Goal: Information Seeking & Learning: Learn about a topic

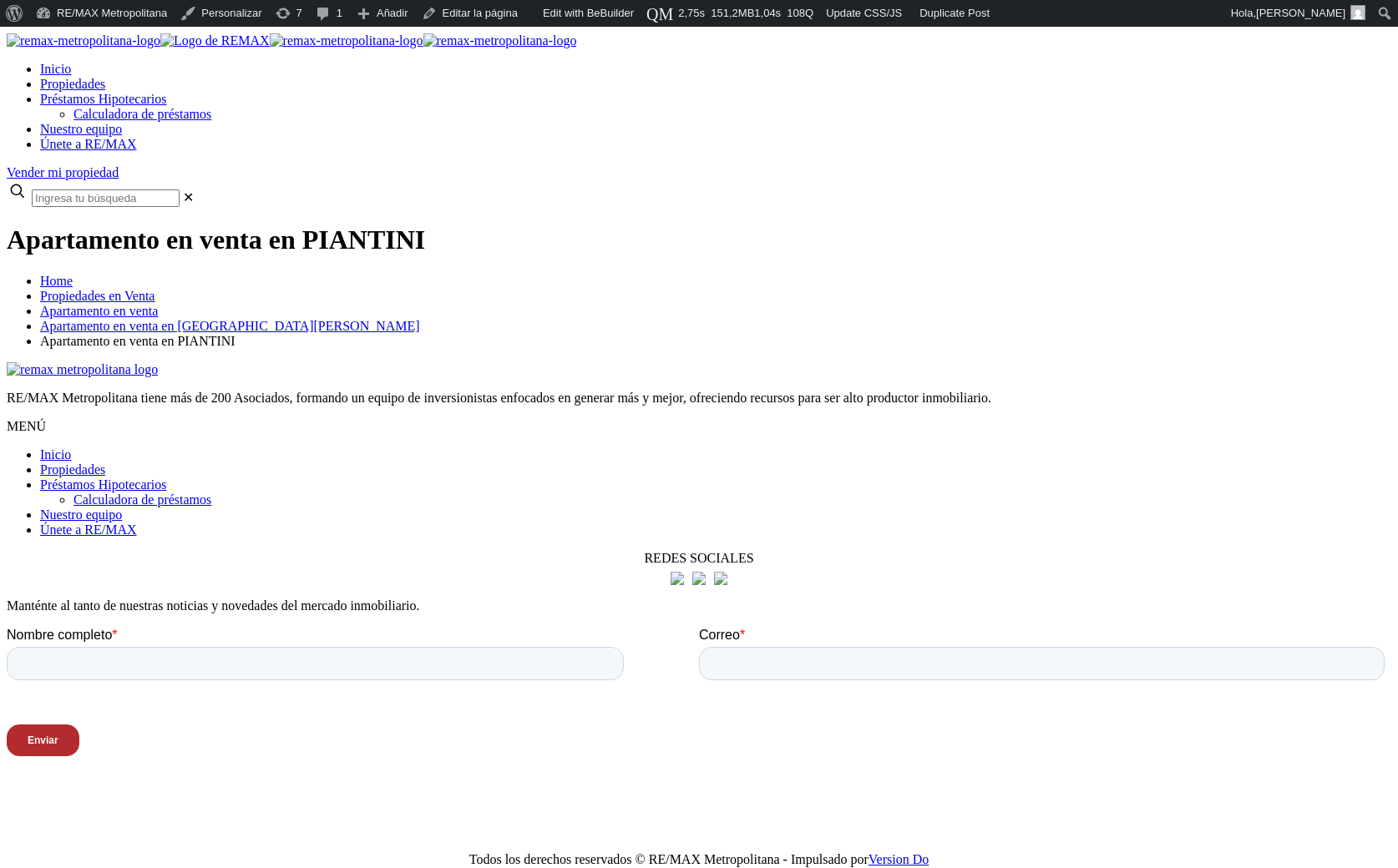
click at [148, 852] on div at bounding box center [699, 852] width 1384 height 0
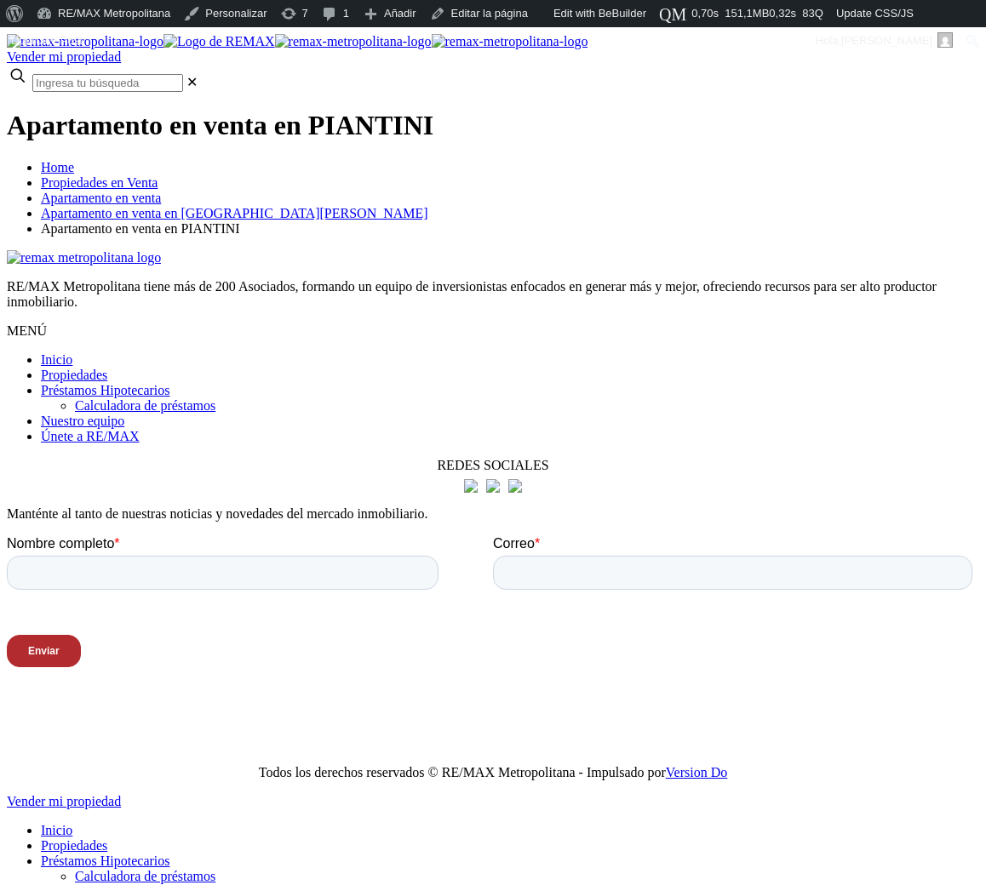
click at [599, 765] on div "Todos los derechos reservados © RE/MAX Metropolitana - Impulsado por Version Do" at bounding box center [493, 772] width 972 height 15
click at [567, 765] on div "Todos los derechos reservados © RE/MAX Metropolitana - Impulsado por Version Do" at bounding box center [493, 772] width 972 height 15
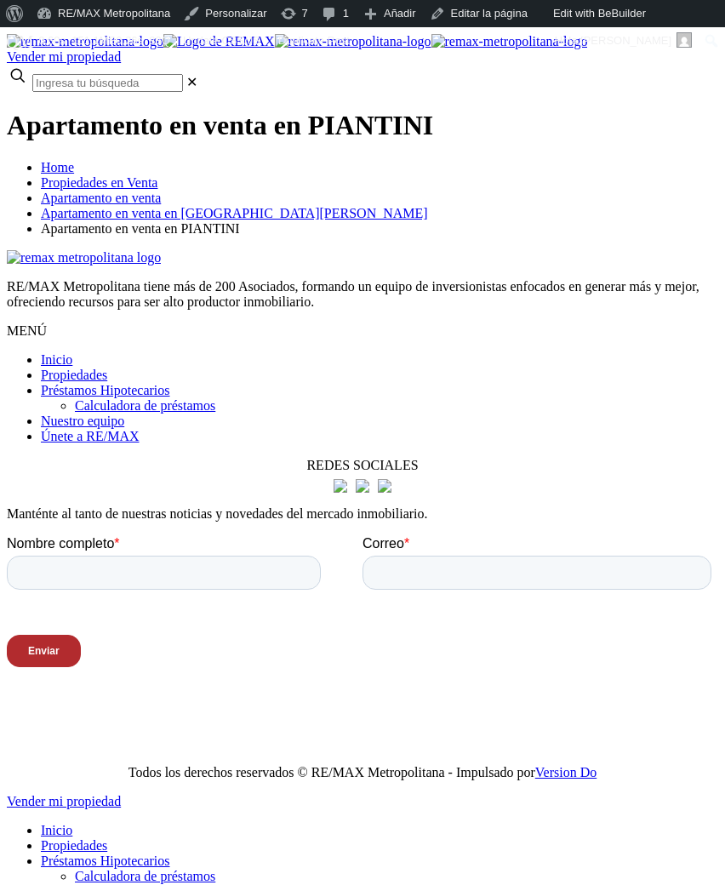
click at [374, 250] on div at bounding box center [363, 250] width 712 height 0
click at [469, 250] on div at bounding box center [363, 250] width 712 height 0
click at [251, 250] on div at bounding box center [363, 250] width 712 height 0
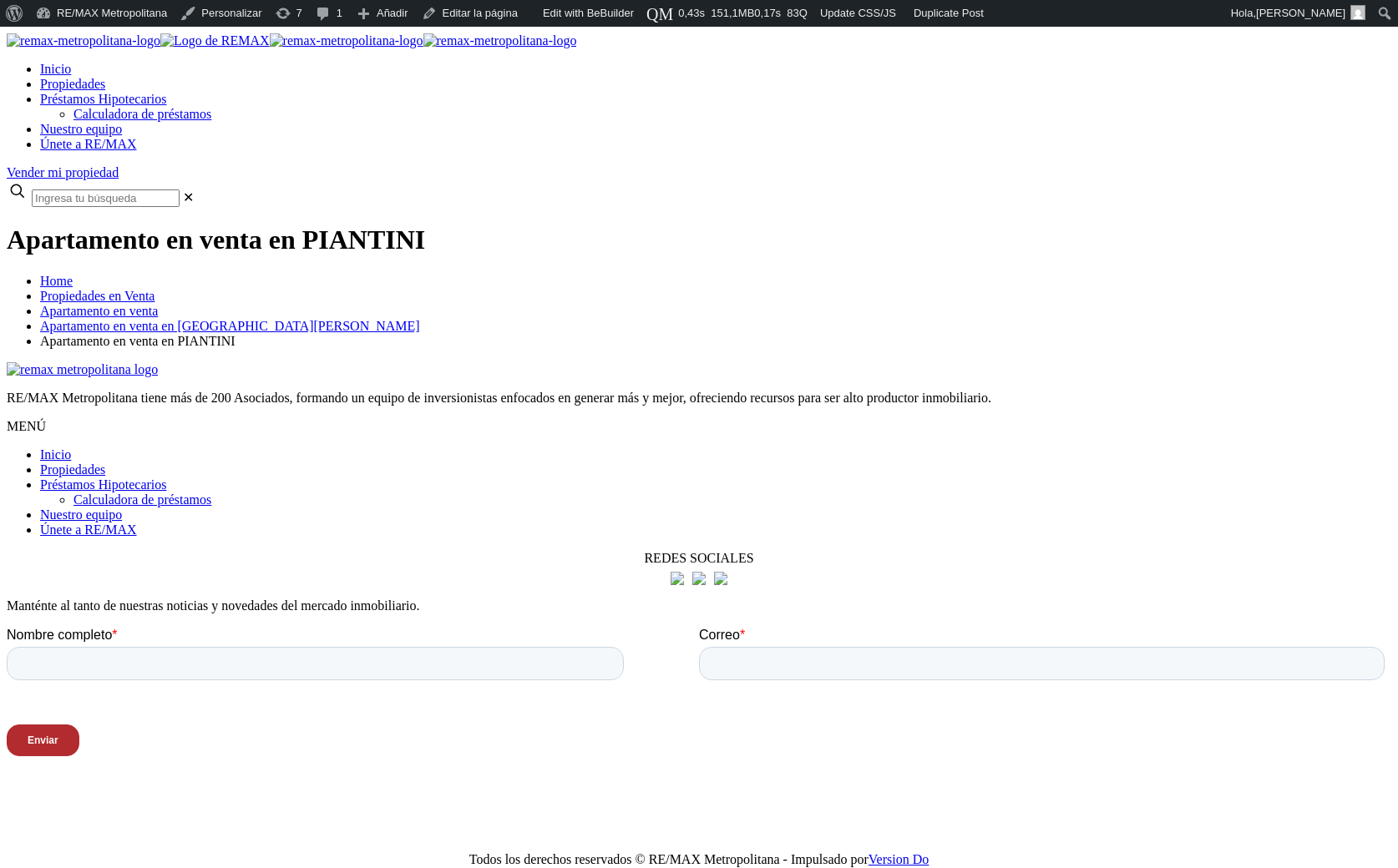
click at [350, 362] on div at bounding box center [699, 362] width 1384 height 0
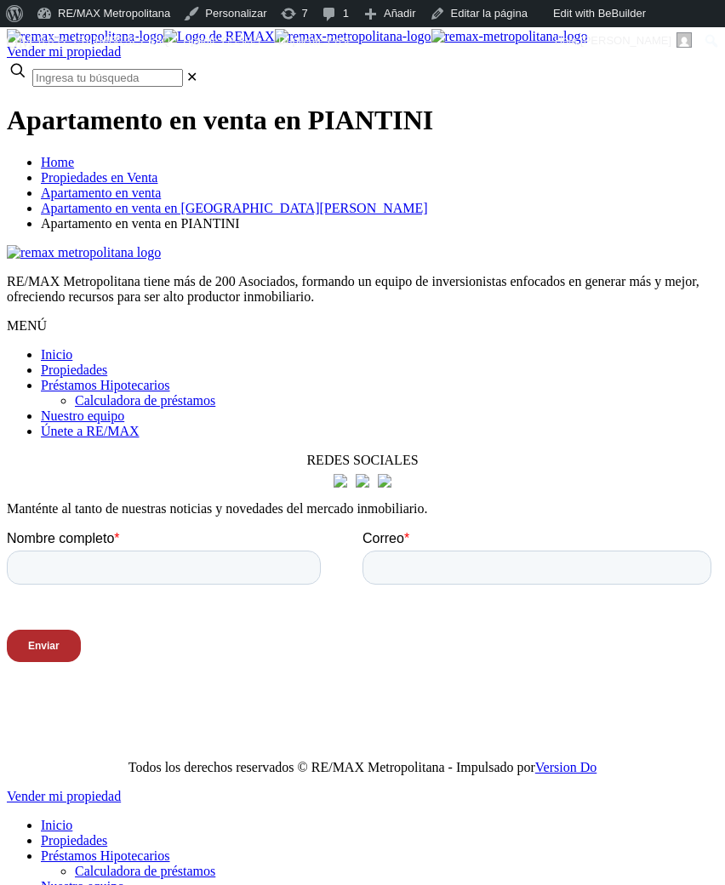
scroll to position [6, 0]
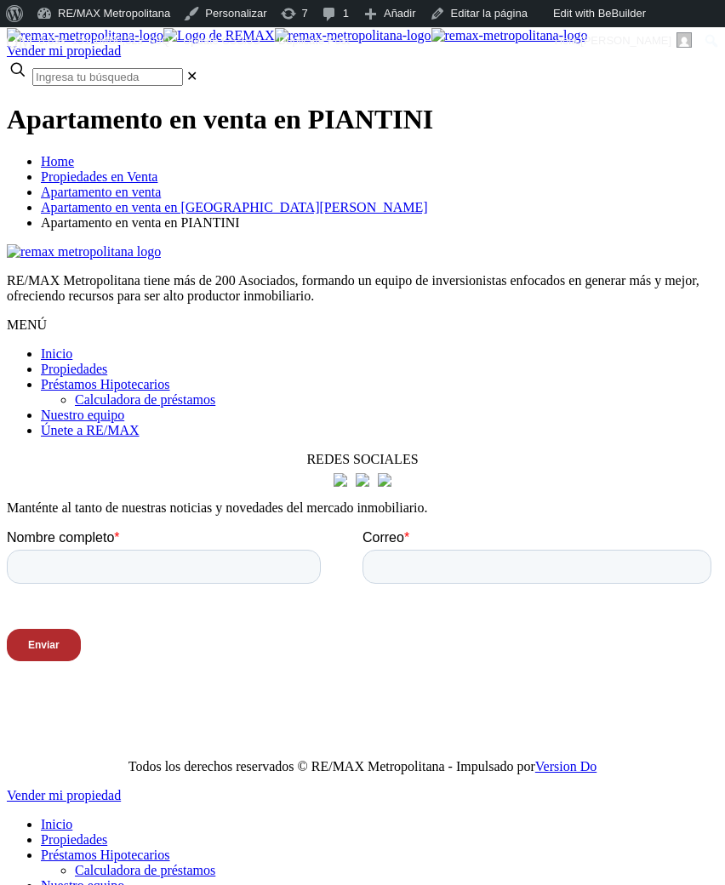
click at [318, 244] on div at bounding box center [363, 244] width 712 height 0
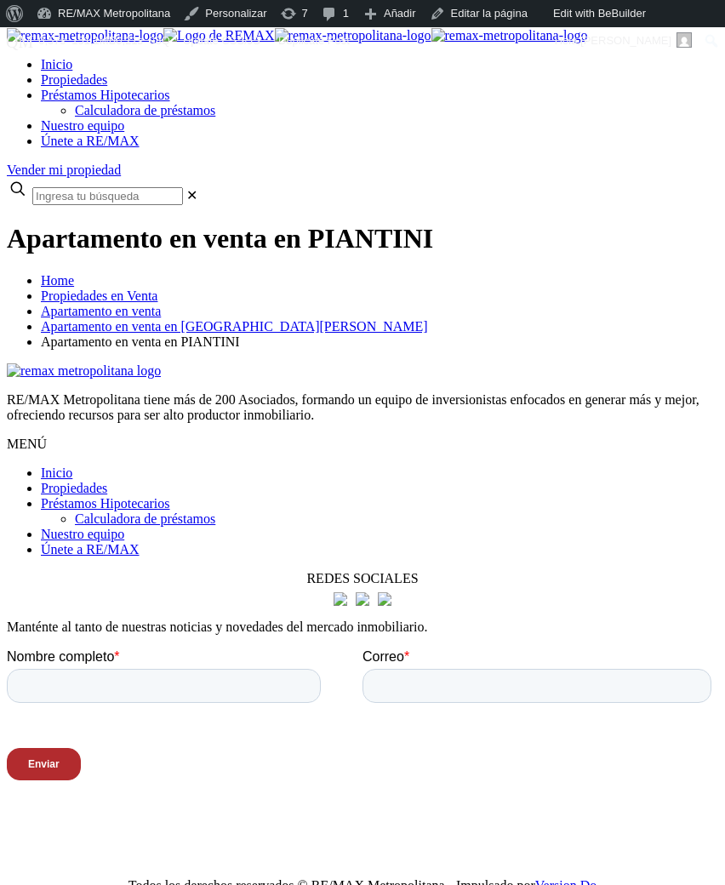
click at [216, 878] on div "Todos los derechos reservados © RE/MAX Metropolitana - Impulsado por Version Do" at bounding box center [363, 885] width 712 height 15
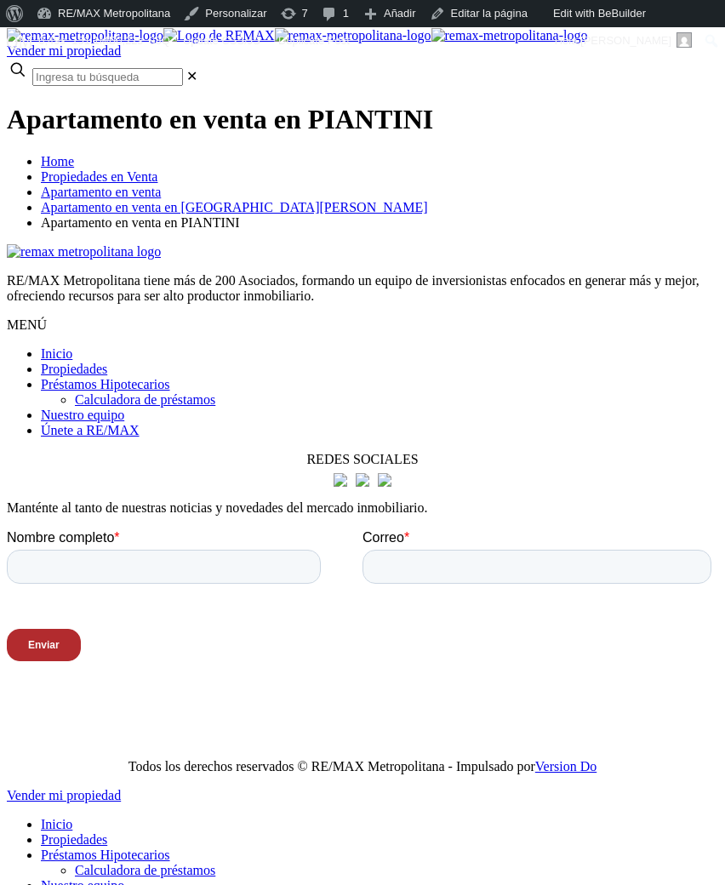
click at [298, 694] on html "X Vender mi propiedad .path{fill:none;stroke:#000;stroke-miterlimit:10;stroke-w…" at bounding box center [362, 711] width 725 height 1380
click at [430, 244] on div at bounding box center [363, 244] width 712 height 0
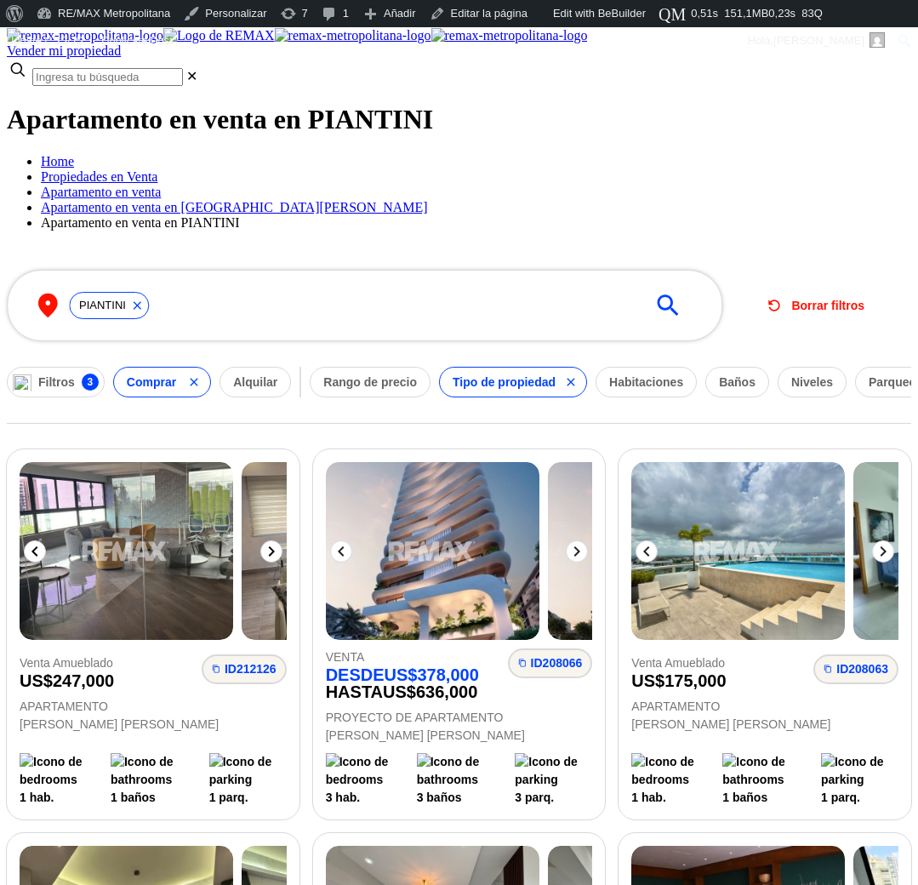
click at [282, 551] on icon at bounding box center [271, 551] width 20 height 20
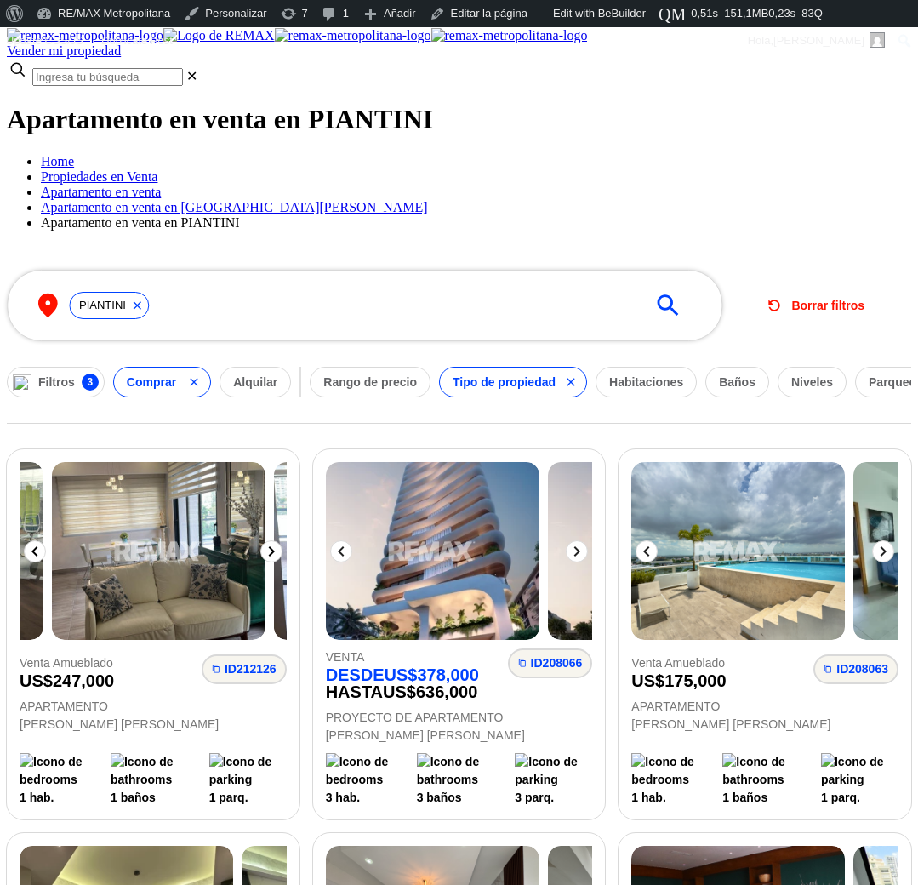
click at [282, 551] on icon at bounding box center [271, 551] width 20 height 20
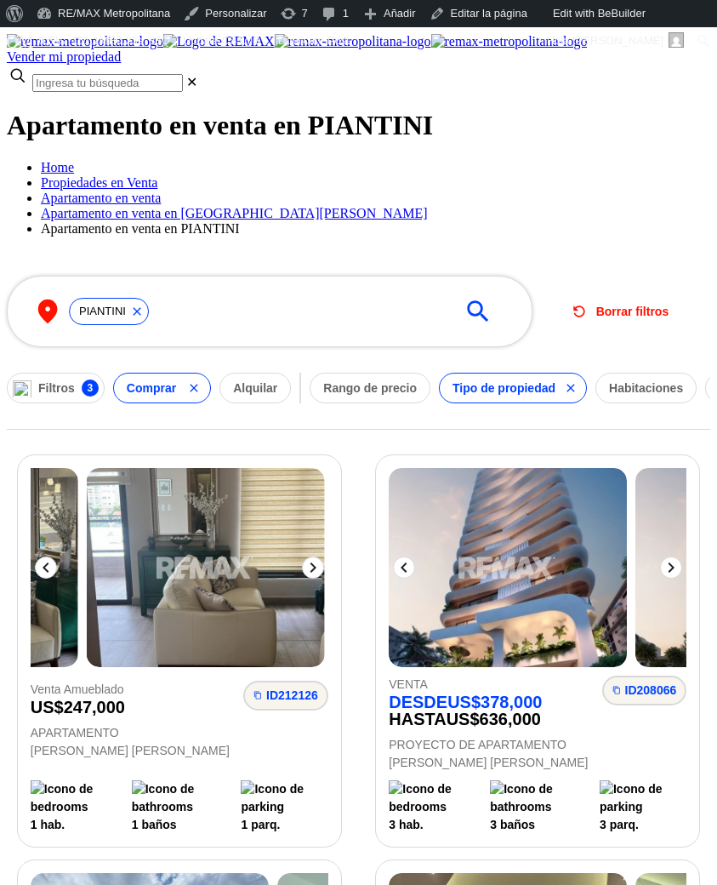
click at [598, 250] on form "​ PIANTINI 0 ​ Borrar filtros Filtros 3 Comprar Alquilar Rango de precio Tipo d…" at bounding box center [359, 340] width 704 height 180
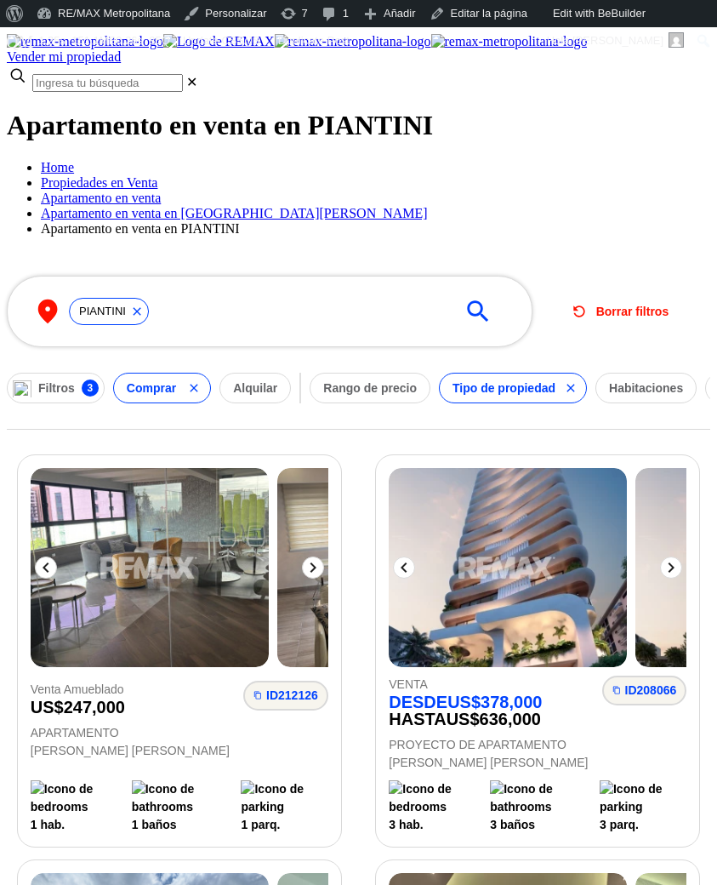
click at [197, 384] on icon "button" at bounding box center [194, 388] width 8 height 8
click at [190, 373] on button "Comprar" at bounding box center [151, 388] width 77 height 31
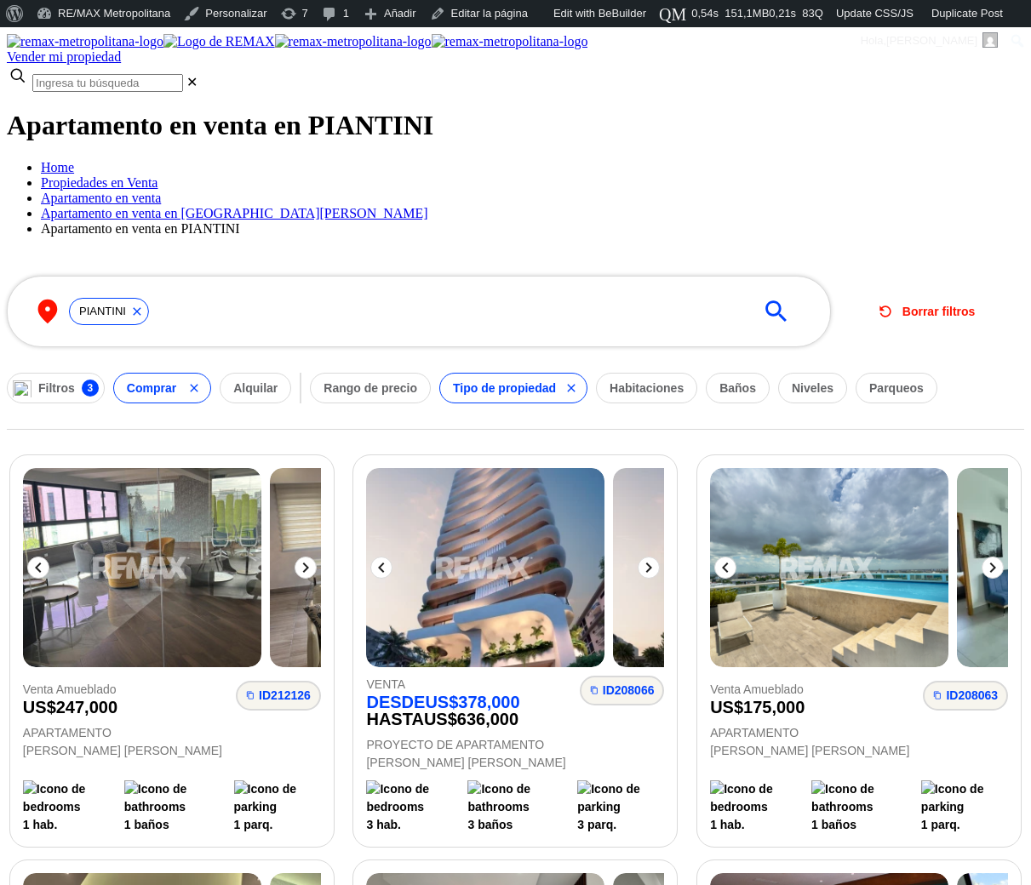
click at [717, 263] on form "​ PIANTINI 0 ​ Borrar filtros Filtros 3 Comprar Alquilar Rango de precio Tipo d…" at bounding box center [515, 340] width 1017 height 180
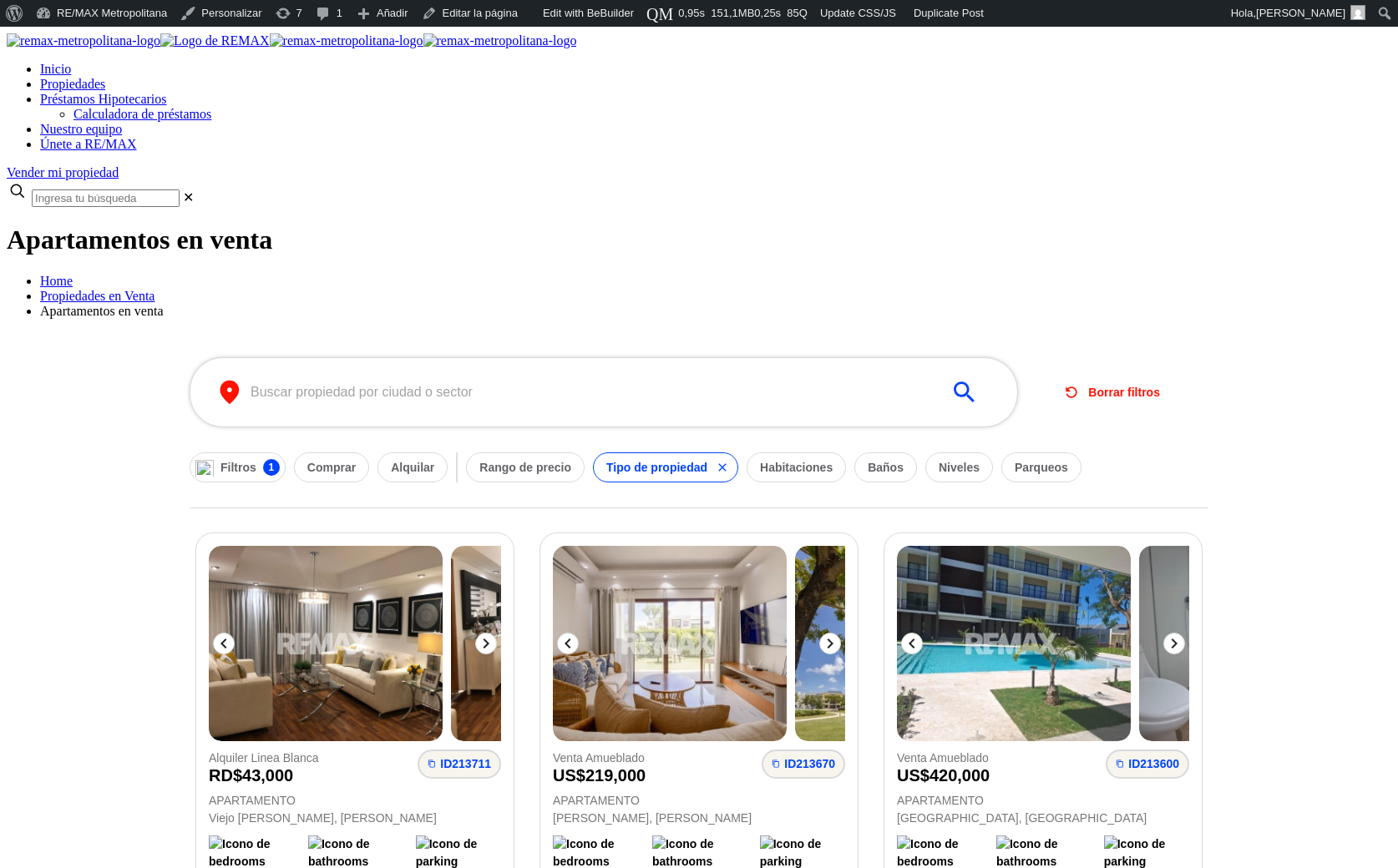
click at [160, 48] on img at bounding box center [83, 40] width 154 height 15
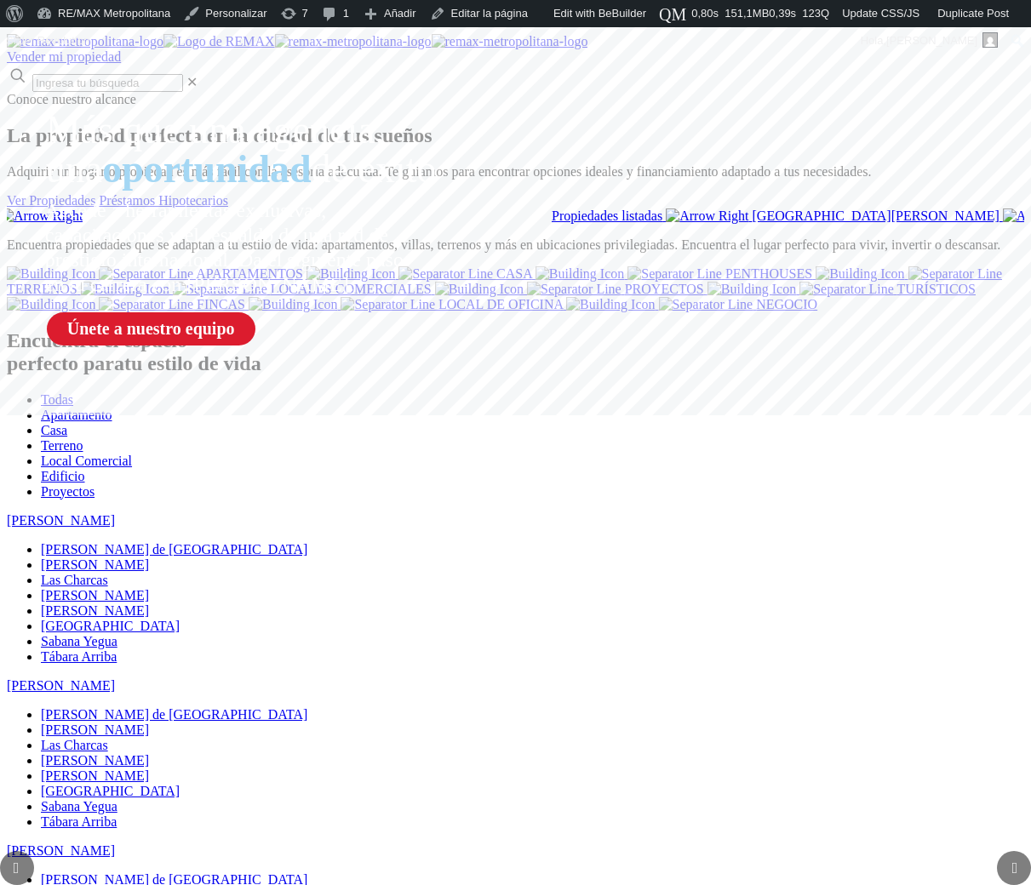
click at [236, 224] on section "Conoce nuestro alcance La propiedad perfecta en la ciudad de tus sueños Adquiri…" at bounding box center [515, 158] width 1017 height 132
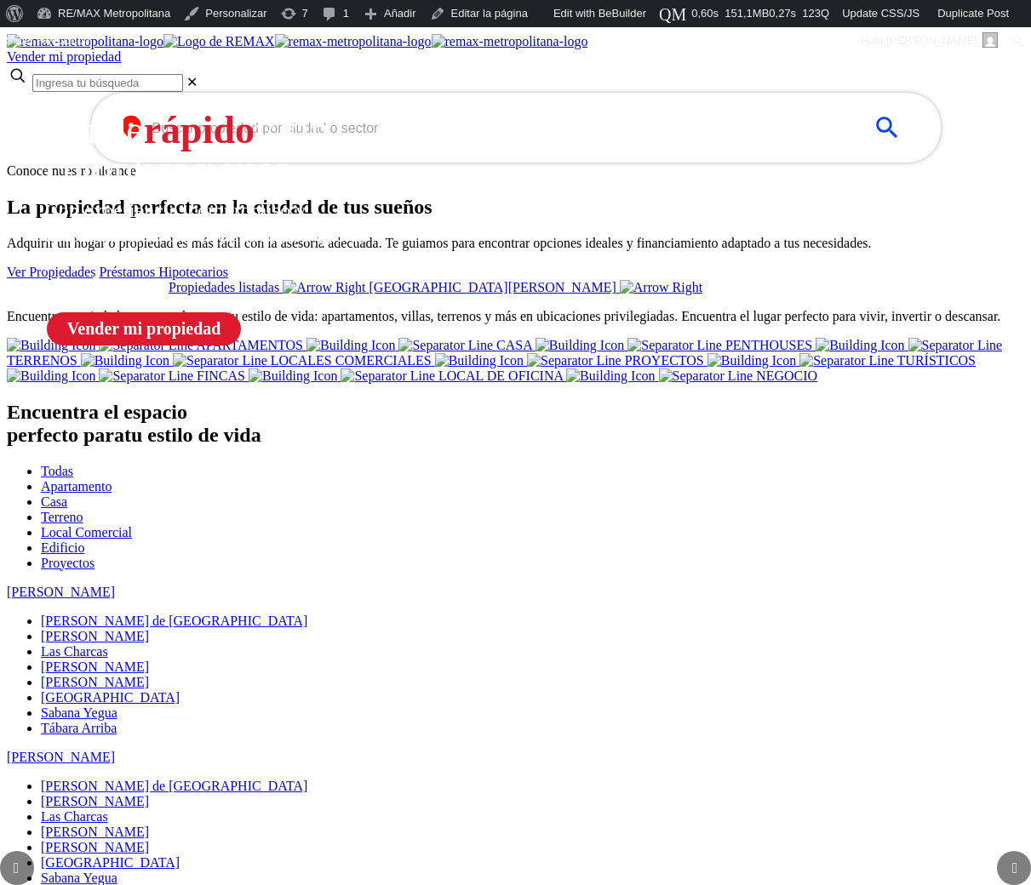
click at [340, 138] on input "text" at bounding box center [502, 128] width 700 height 20
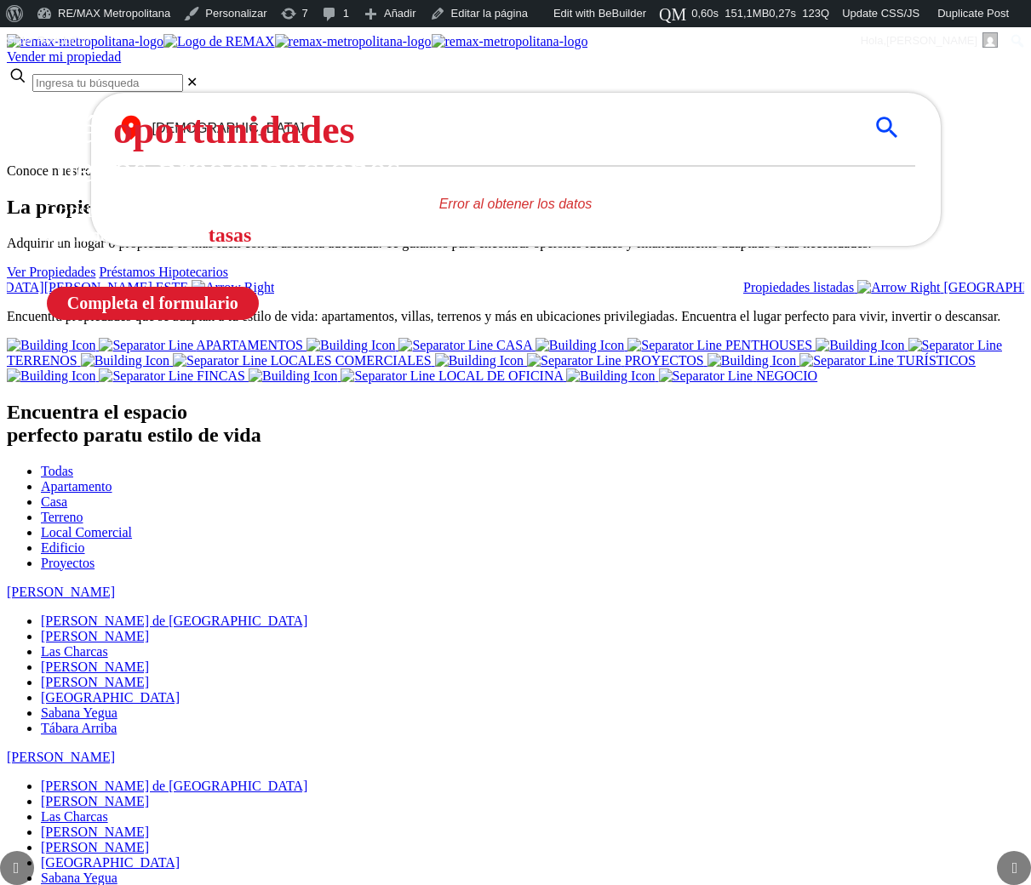
type input "santo"
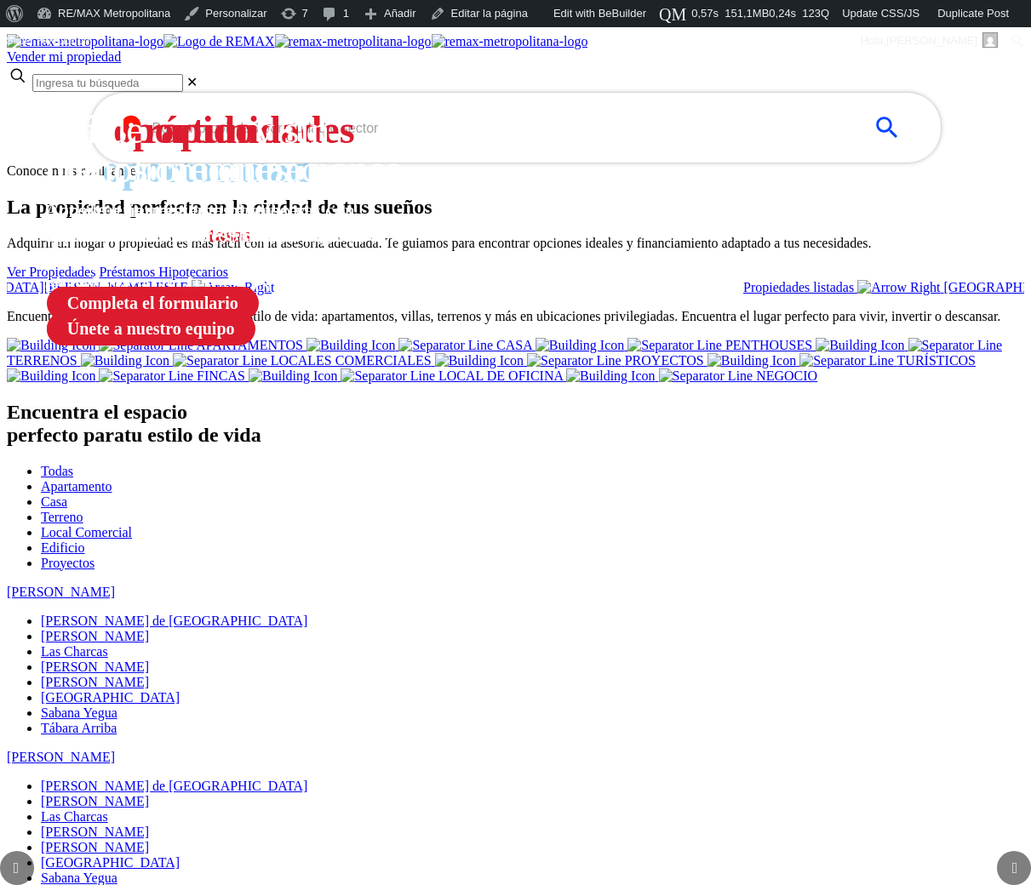
click at [447, 138] on input "text" at bounding box center [502, 128] width 700 height 20
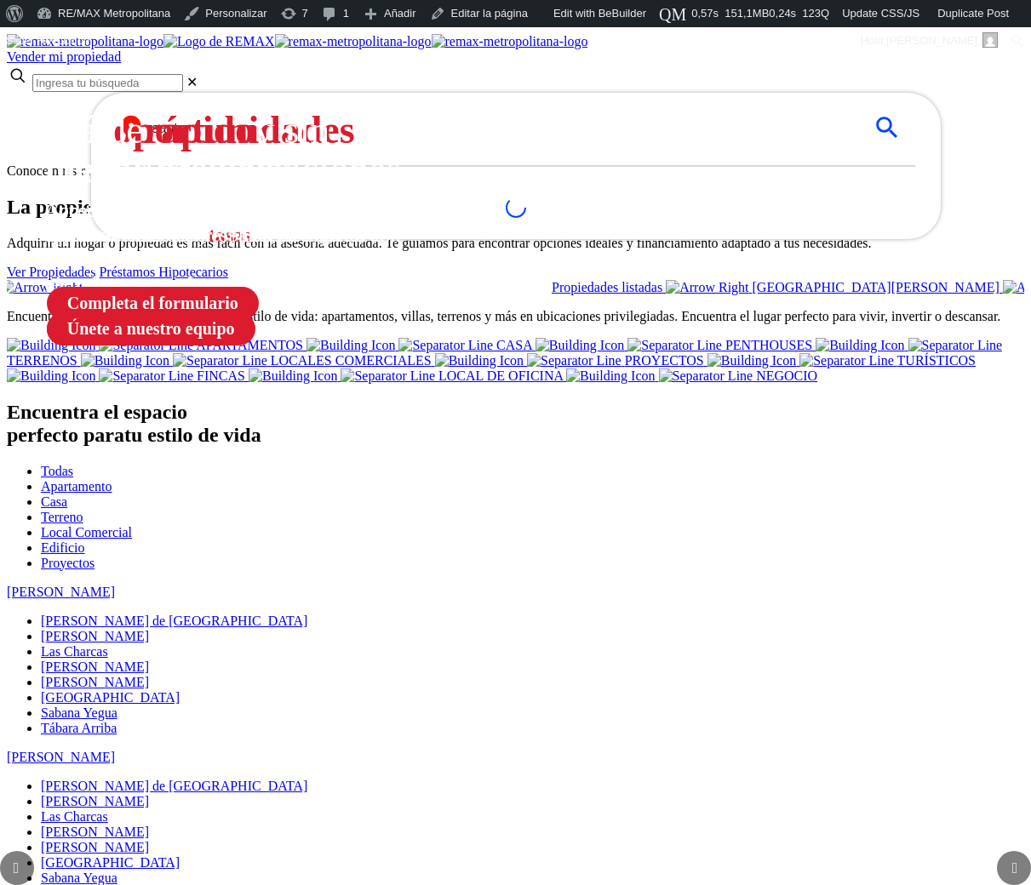
type input "santo"
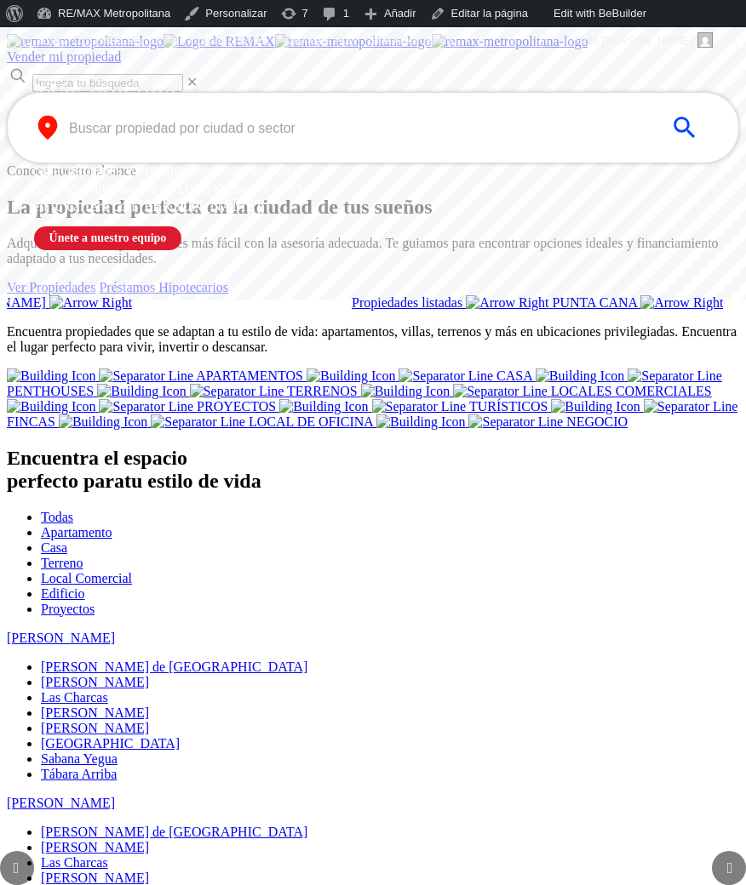
click at [654, 311] on section "Conoce nuestro alcance La propiedad perfecta en la ciudad de tus sueños Adquiri…" at bounding box center [373, 236] width 732 height 147
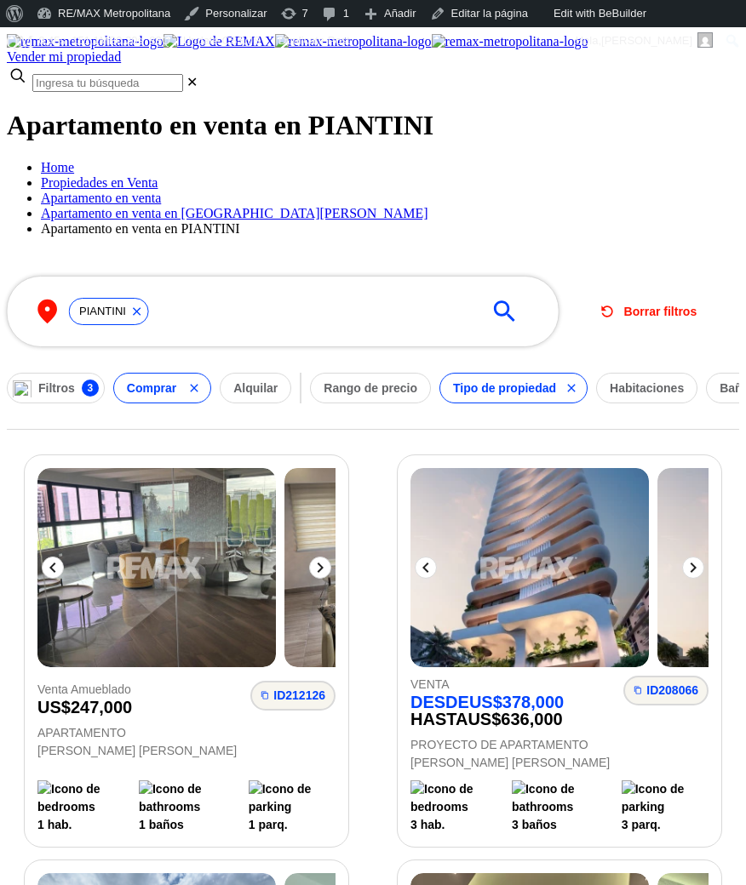
click at [256, 377] on form "​ PIANTINI 0 ​ Borrar filtros Filtros 3 Comprar Alquilar Rango de precio Tipo d…" at bounding box center [373, 340] width 732 height 180
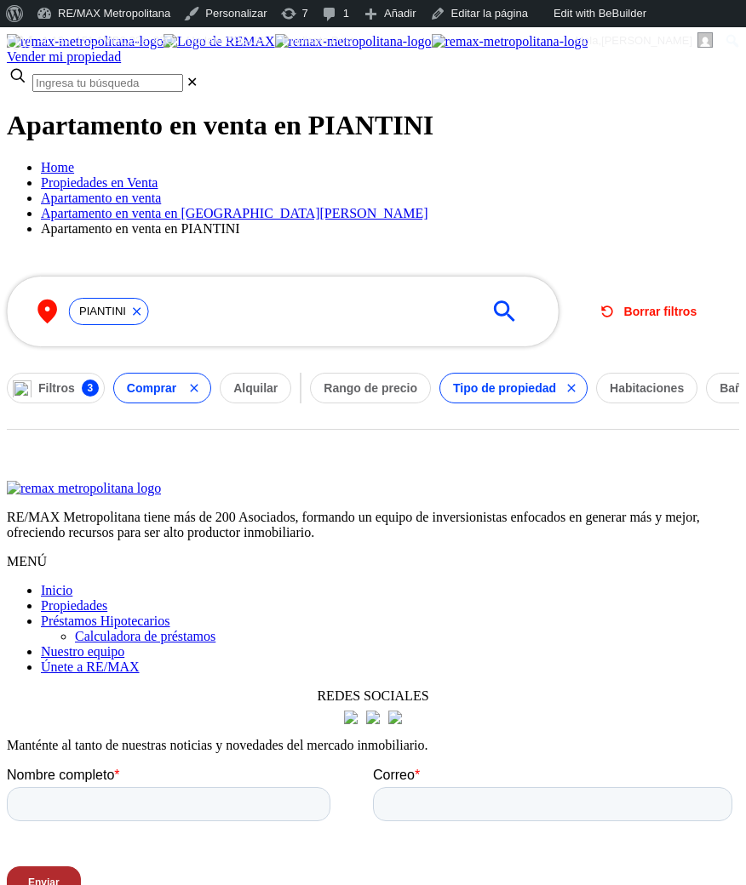
click at [642, 420] on div "​ PIANTINI 0 ​ Borrar filtros Filtros 3 Comprar Alquilar Rango de precio Tipo d…" at bounding box center [373, 353] width 732 height 206
click at [593, 442] on div "​ PIANTINI 0 ​ Borrar filtros Filtros 3 Comprar Alquilar Rango de precio Tipo d…" at bounding box center [373, 353] width 732 height 206
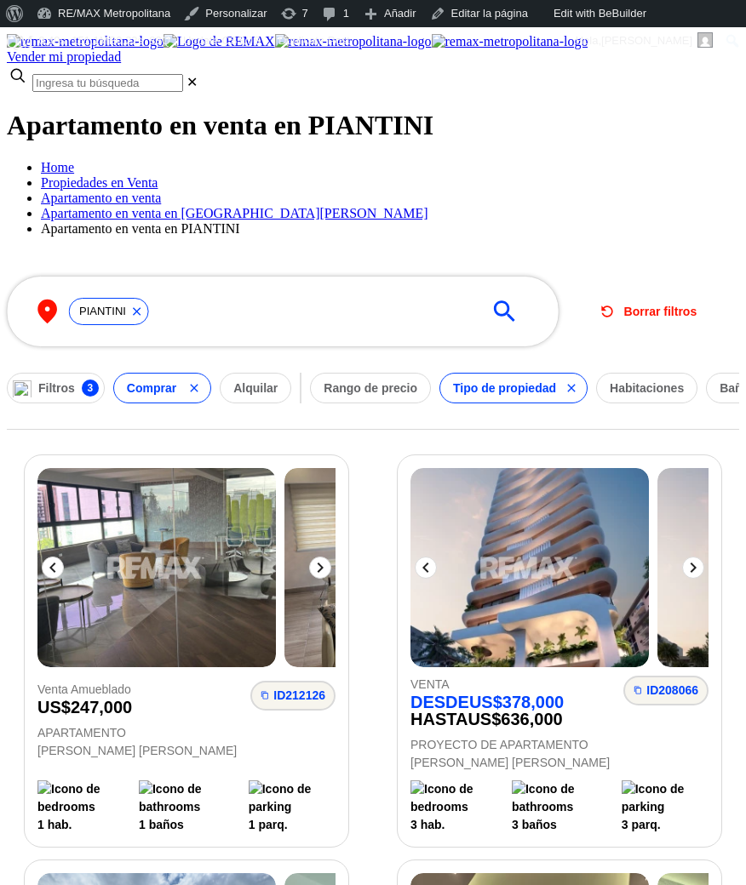
click at [621, 250] on form "​ PIANTINI 0 ​ Borrar filtros Filtros 3 Comprar Alquilar Rango de precio Tipo d…" at bounding box center [373, 340] width 732 height 180
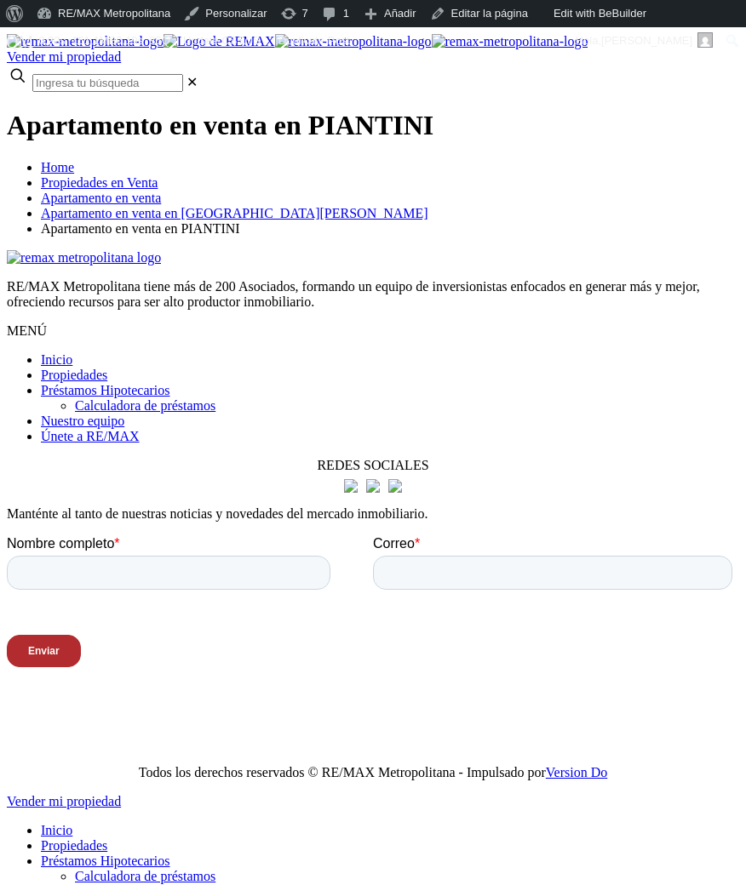
click at [341, 765] on div "Todos los derechos reservados © RE/MAX Metropolitana - Impulsado por Version Do" at bounding box center [373, 772] width 732 height 15
